Goal: Task Accomplishment & Management: Use online tool/utility

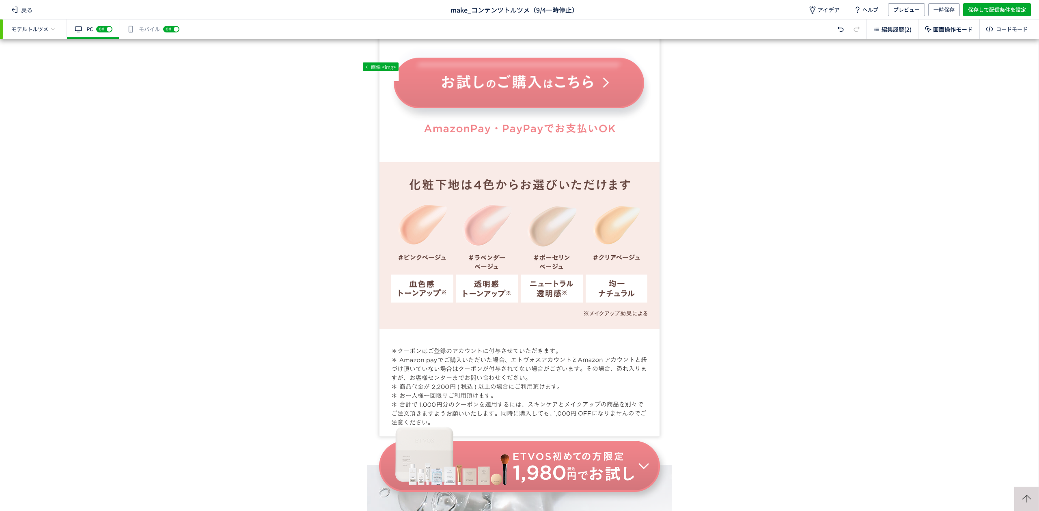
scroll to position [1209, 0]
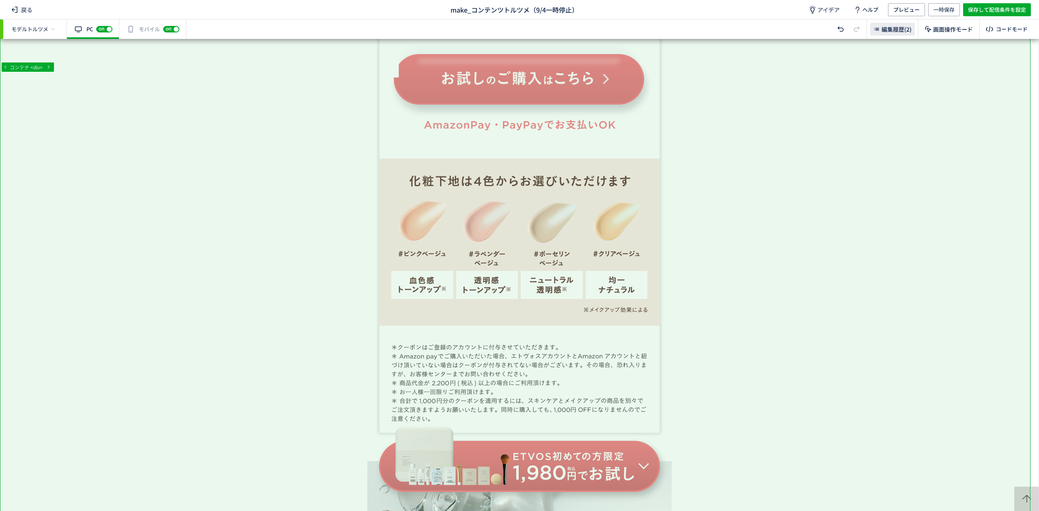
click at [885, 26] on span "編集履歴(2)" at bounding box center [896, 29] width 30 height 8
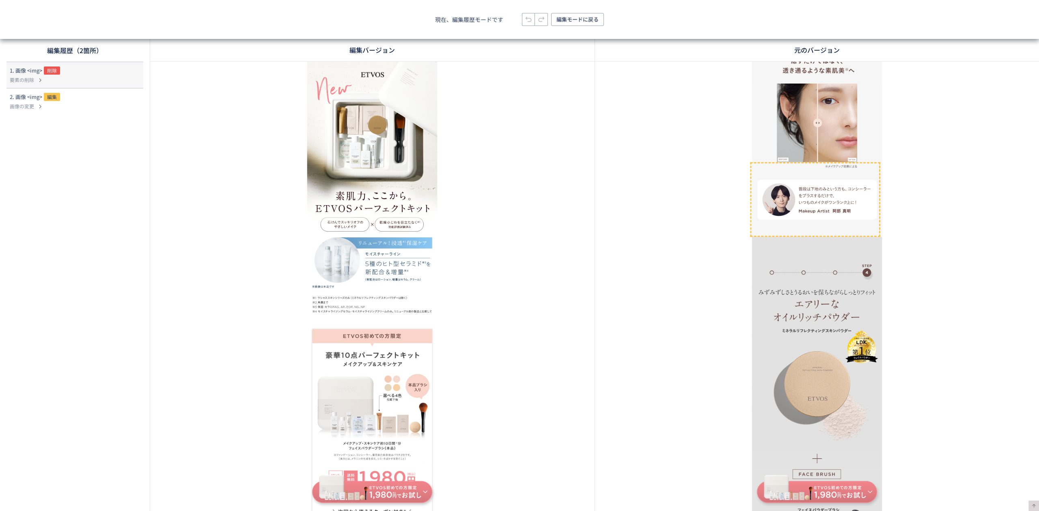
scroll to position [11406, 0]
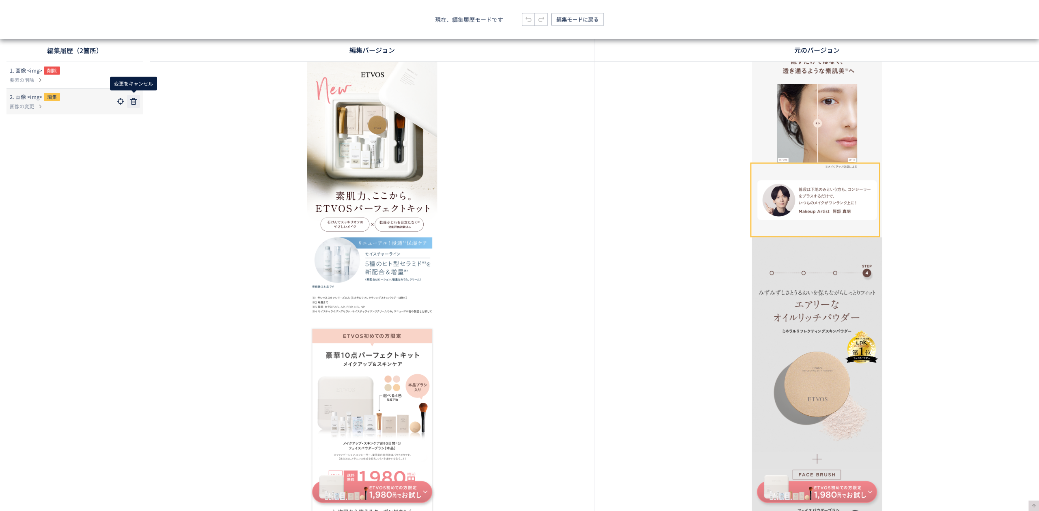
click at [135, 99] on use at bounding box center [133, 101] width 6 height 6
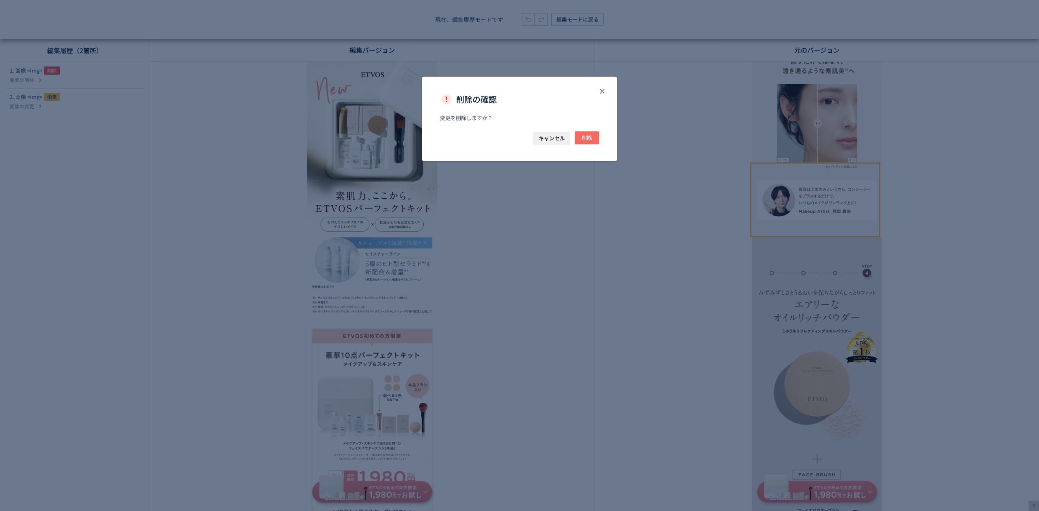
click at [593, 133] on button "削除" at bounding box center [586, 137] width 24 height 13
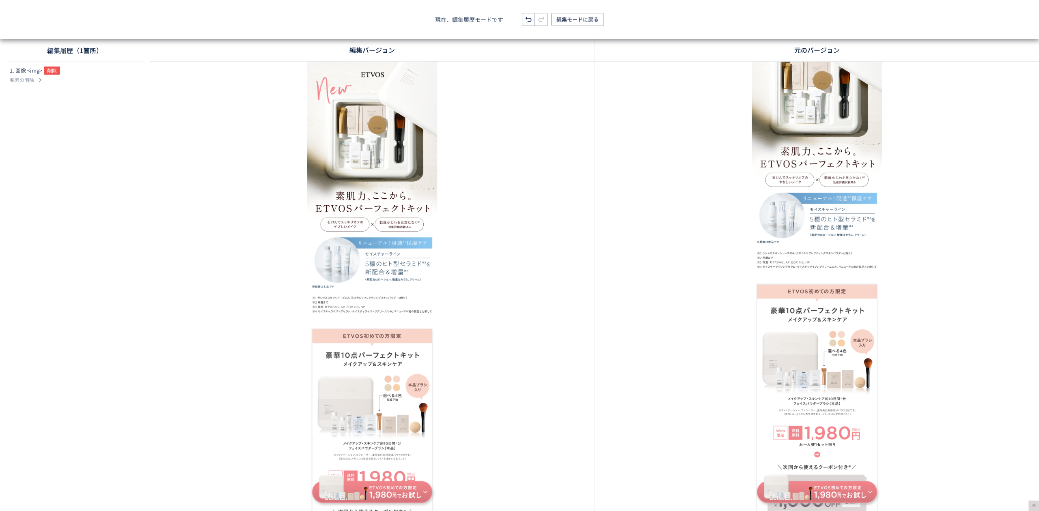
scroll to position [0, 0]
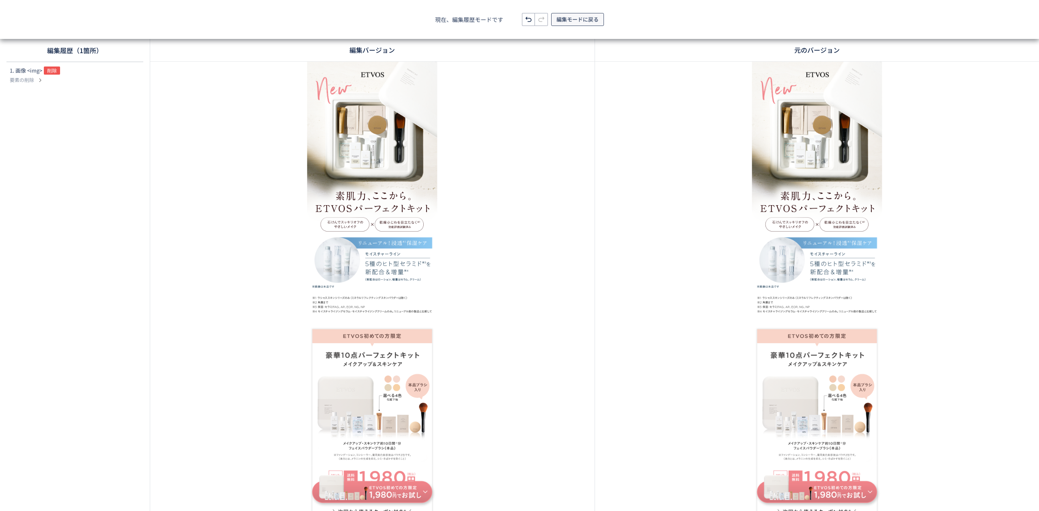
click at [563, 20] on span "編集モードに戻る" at bounding box center [577, 19] width 42 height 13
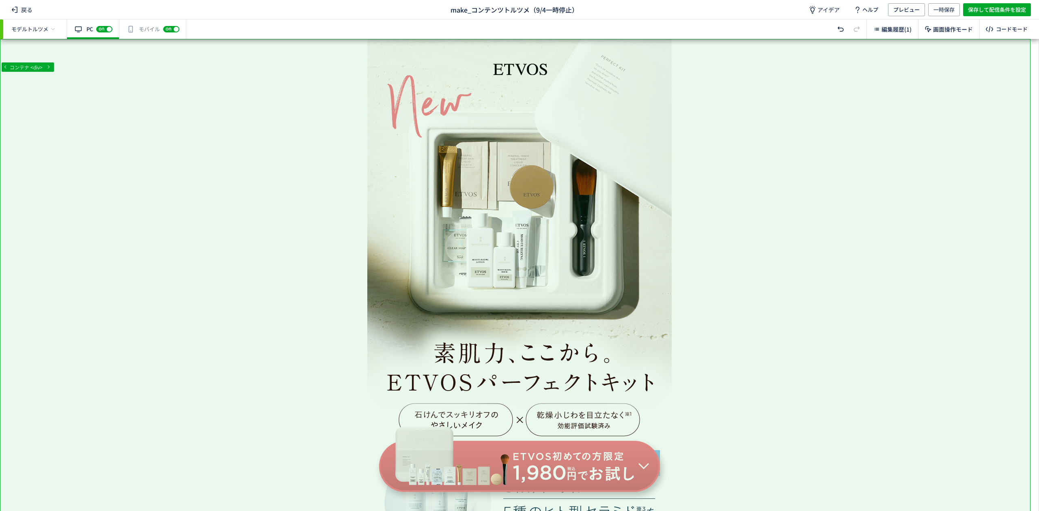
click at [148, 28] on div "有効な編集箇所が確認されません モバイル off on" at bounding box center [152, 28] width 67 height 19
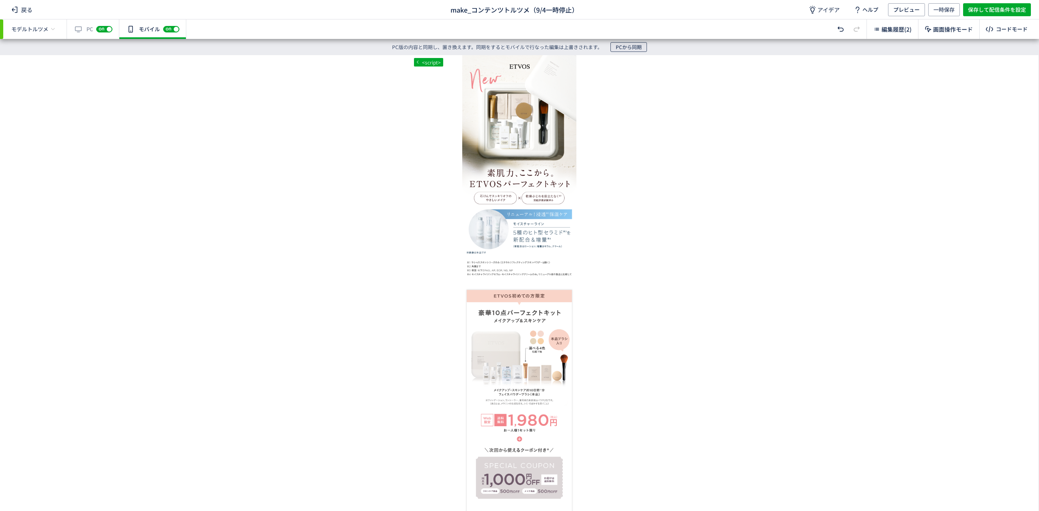
click at [627, 49] on span "PCから同期" at bounding box center [628, 47] width 26 height 10
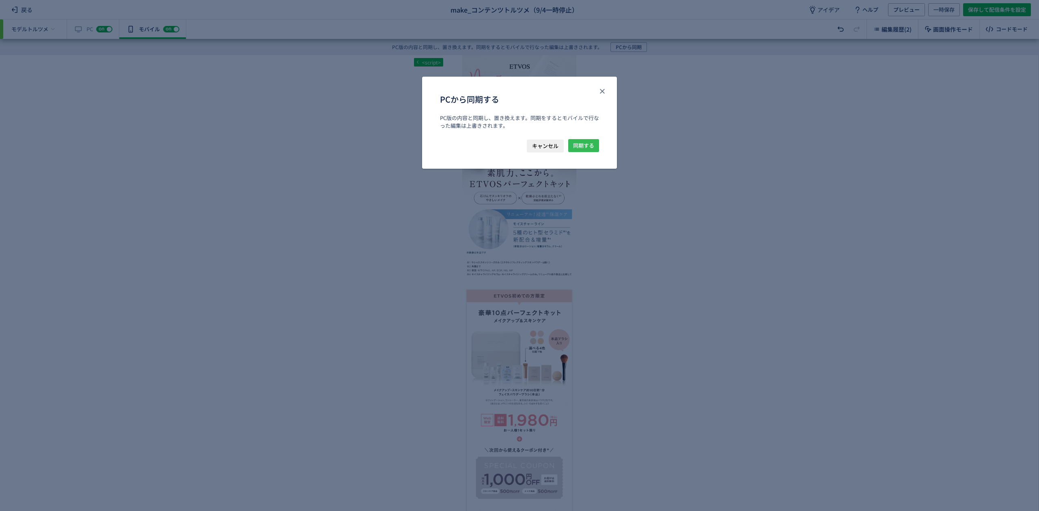
click at [588, 143] on span "同期する" at bounding box center [583, 145] width 21 height 13
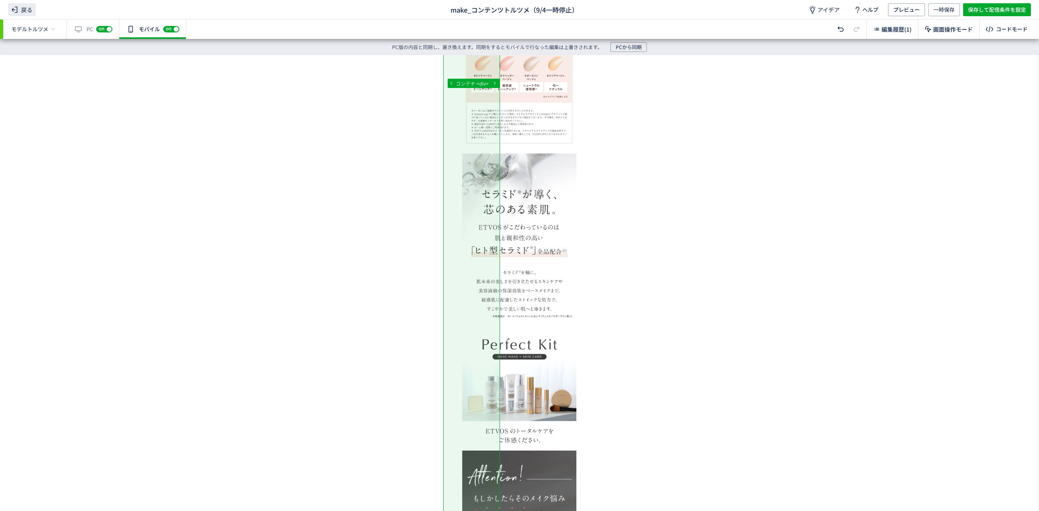
click at [24, 6] on span "戻る" at bounding box center [22, 9] width 28 height 13
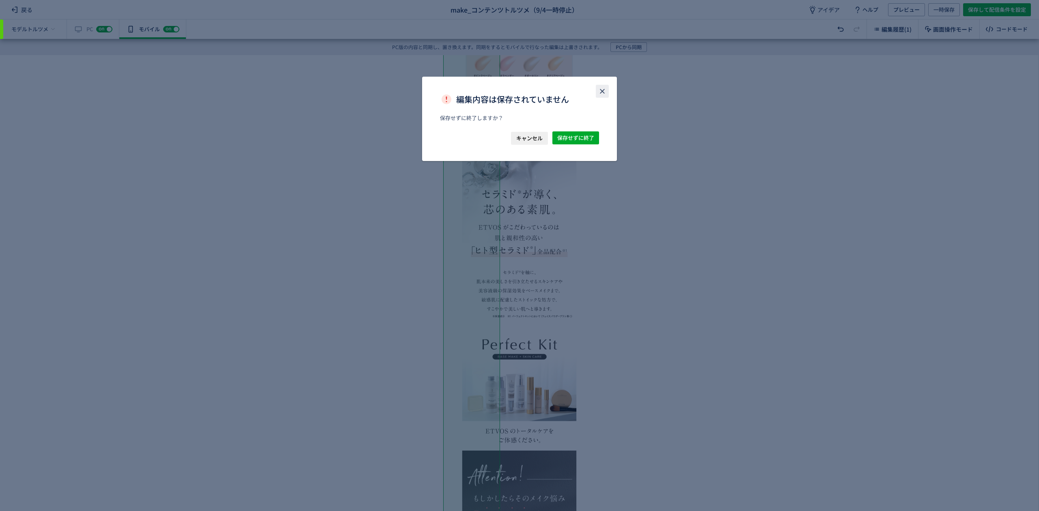
click at [606, 93] on button "close" at bounding box center [602, 91] width 13 height 13
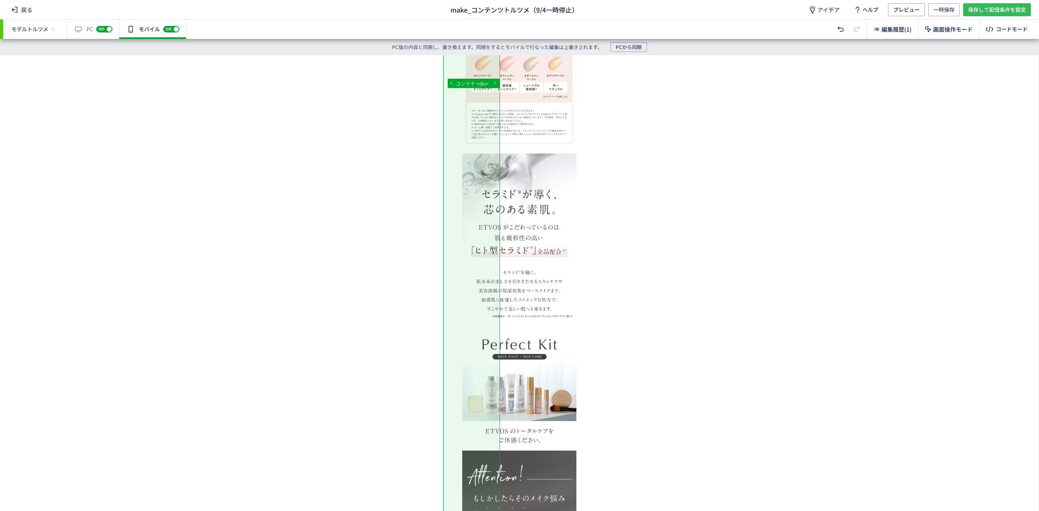
click at [974, 12] on span "保存して配信条件を設定" at bounding box center [997, 9] width 58 height 13
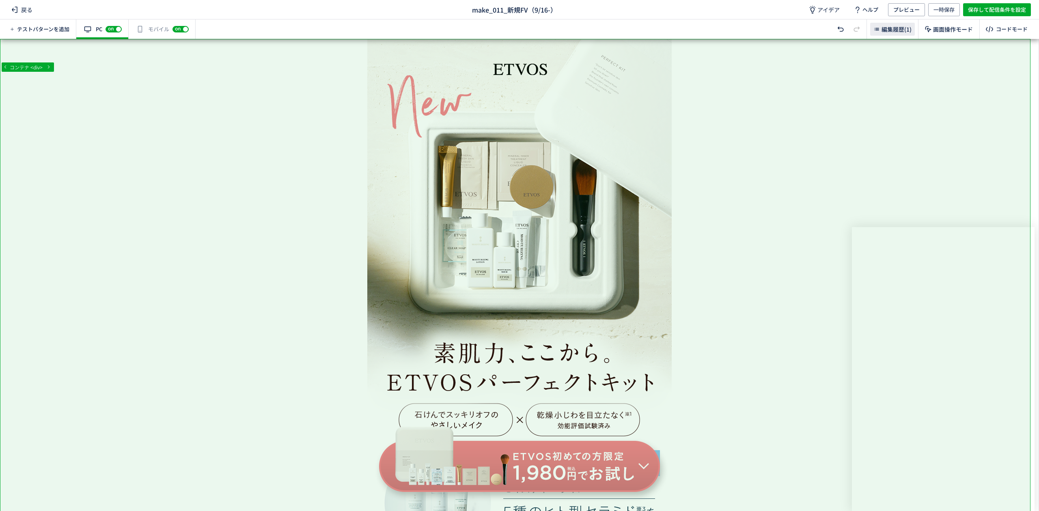
click at [902, 31] on span "編集履歴(1)" at bounding box center [896, 29] width 30 height 8
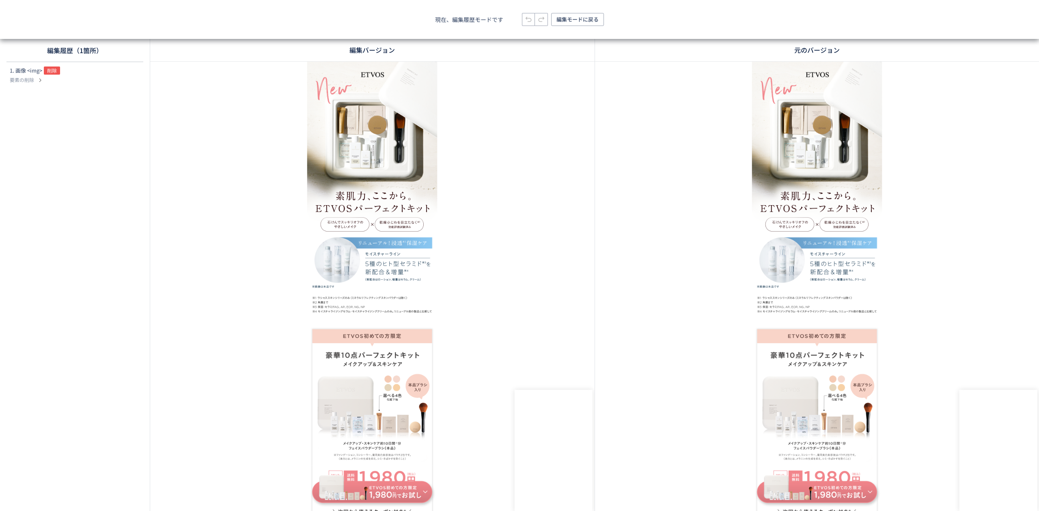
click at [661, 410] on img at bounding box center [669, 361] width 304 height 598
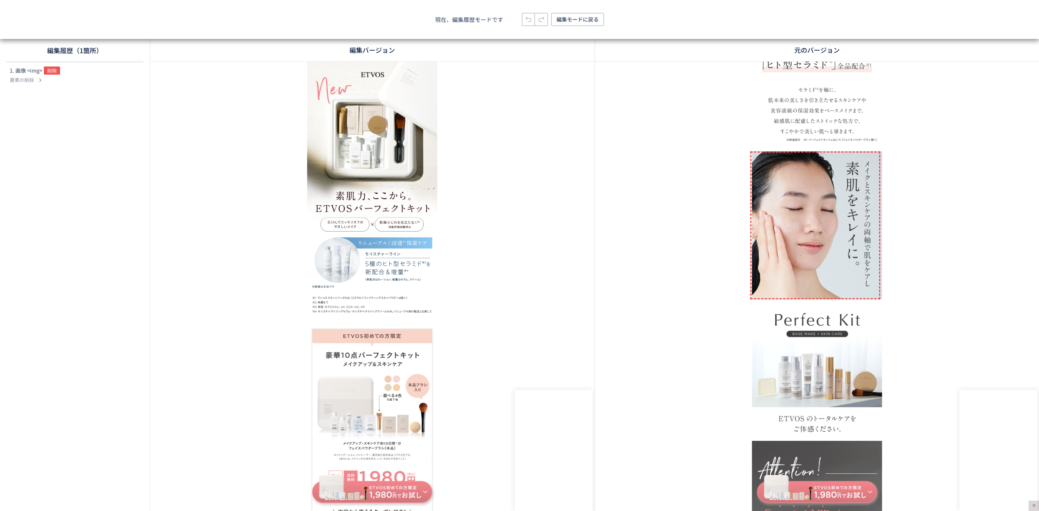
scroll to position [2269, 0]
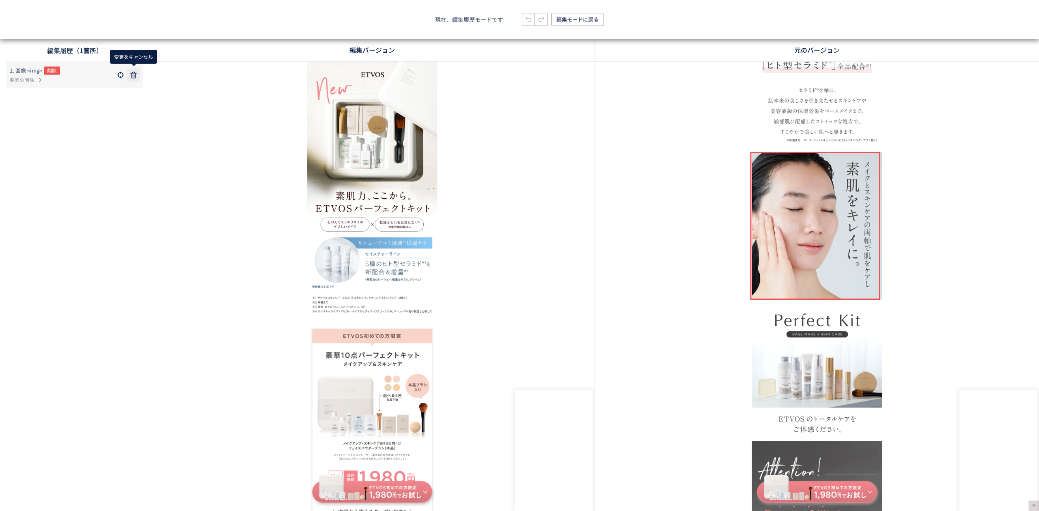
click at [134, 78] on use at bounding box center [133, 75] width 6 height 6
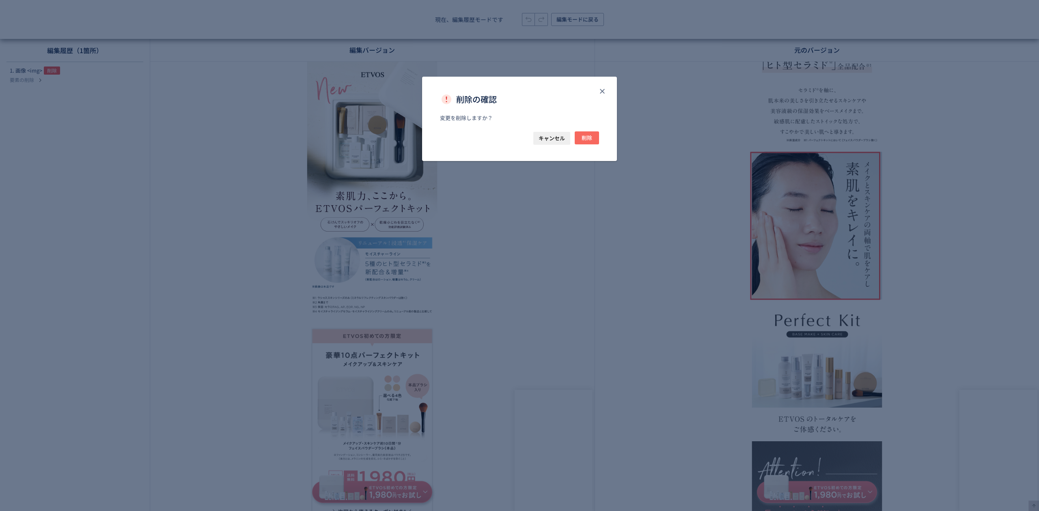
click at [583, 137] on span "削除" at bounding box center [586, 137] width 11 height 13
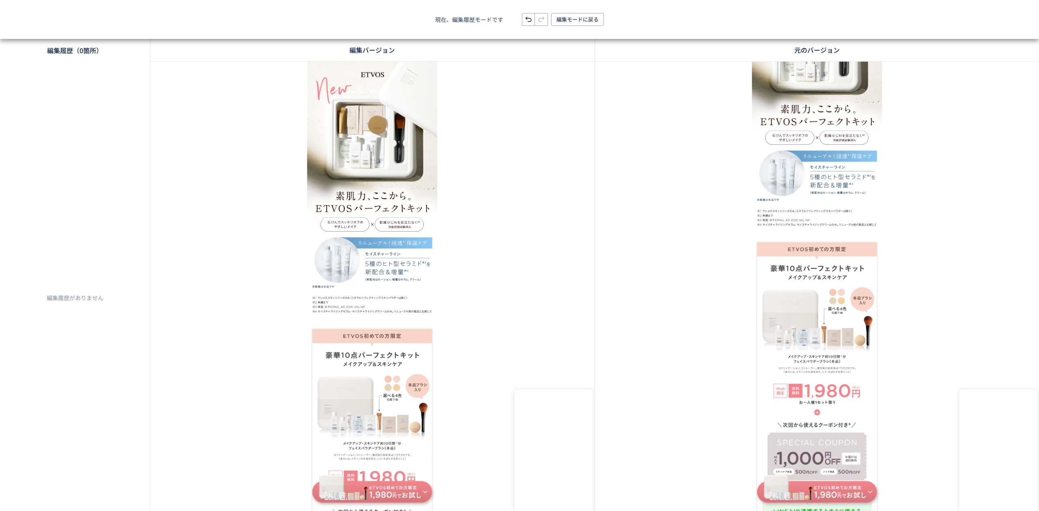
scroll to position [0, 0]
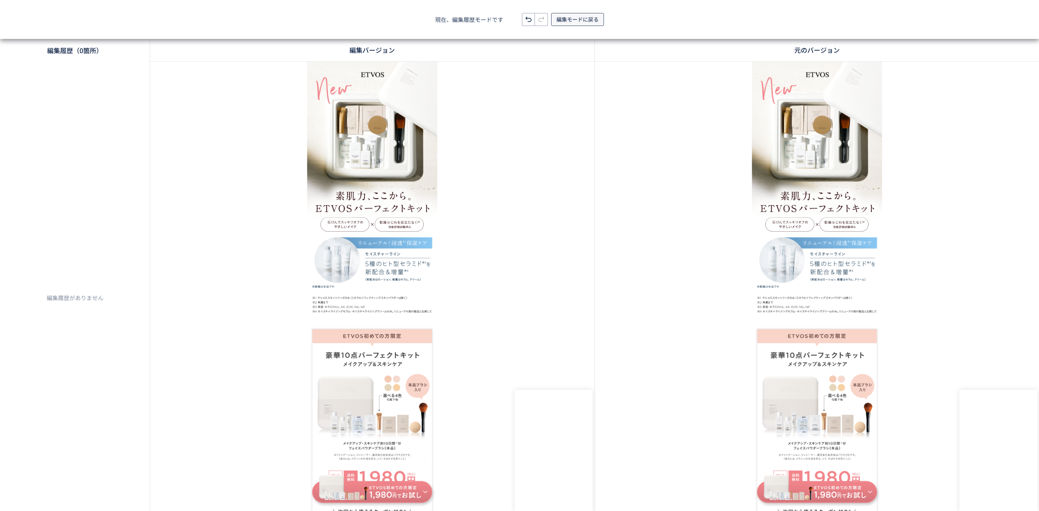
click at [572, 18] on span "編集モードに戻る" at bounding box center [577, 19] width 42 height 13
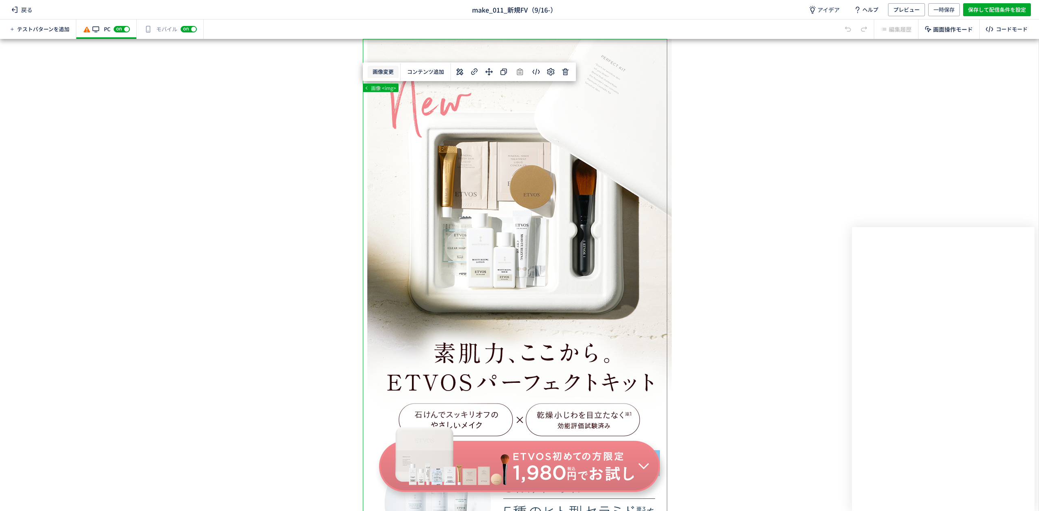
click at [386, 71] on body "戻る make_011_新規FV（9/16-） アイデア ヘルプ プレビュー 一時保存 保存して配信条件を設定 テストパターンを追加 有効な編集箇所が確認され…" at bounding box center [519, 255] width 1039 height 511
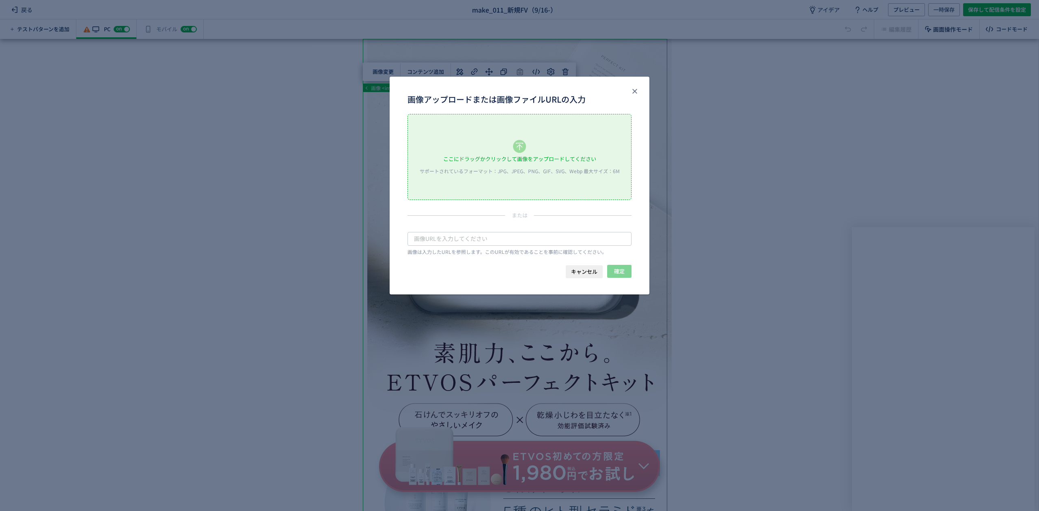
click at [469, 145] on div "ここにドラッグかクリックして画像をアップロードしてください サポートされているフォーマット：JPG、JPEG、PNG、GIF、SVG、Webp 最大サイズ：6M" at bounding box center [519, 156] width 223 height 85
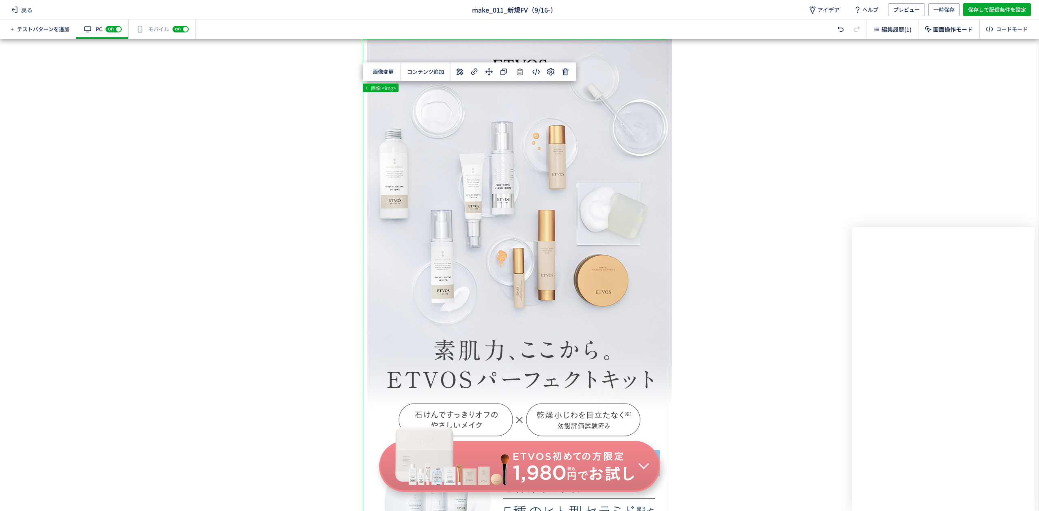
click at [158, 23] on div "有効な編集箇所が確認されません モバイル off on" at bounding box center [162, 28] width 67 height 19
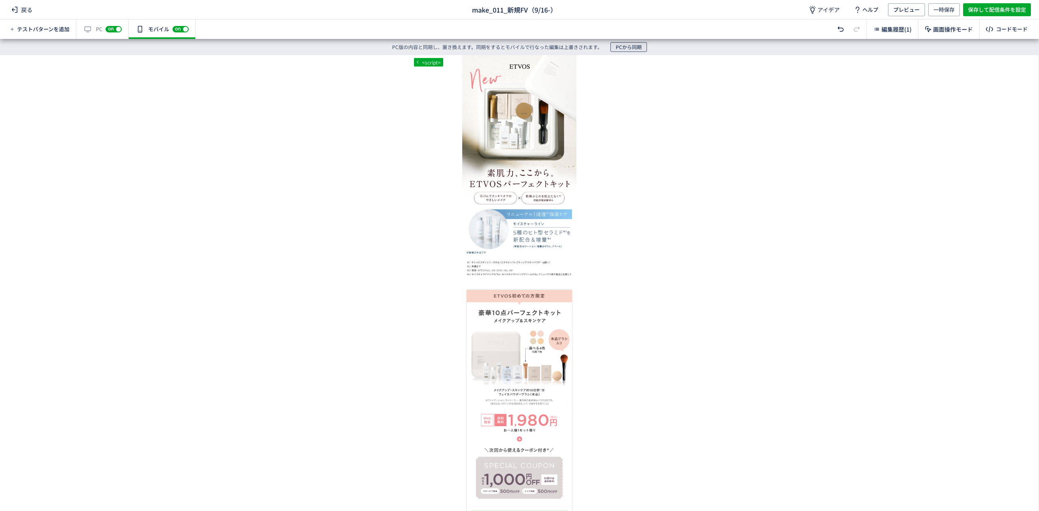
click at [634, 49] on span "PCから同期" at bounding box center [628, 47] width 26 height 10
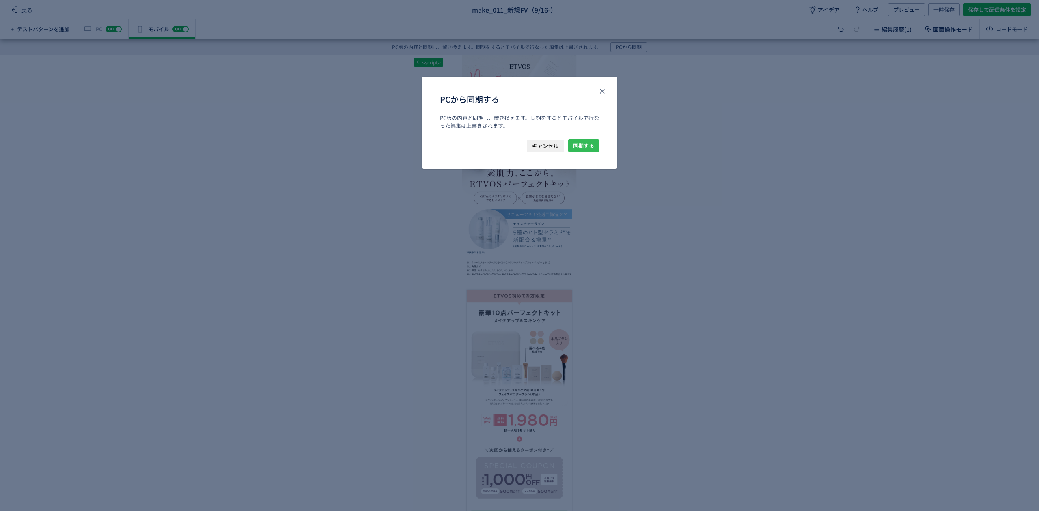
click at [576, 146] on span "同期する" at bounding box center [583, 145] width 21 height 13
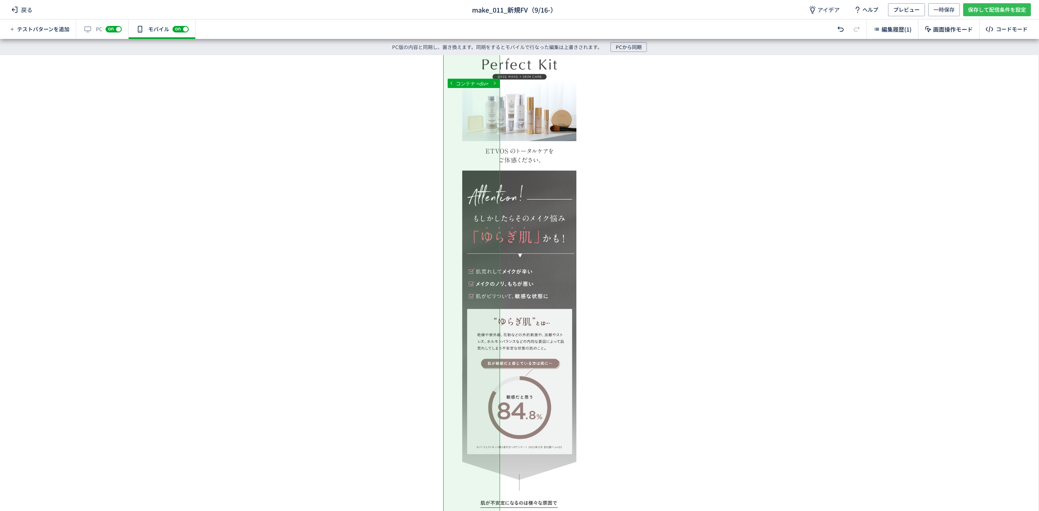
click at [983, 14] on span "保存して配信条件を設定" at bounding box center [997, 9] width 58 height 13
